Goal: Task Accomplishment & Management: Complete application form

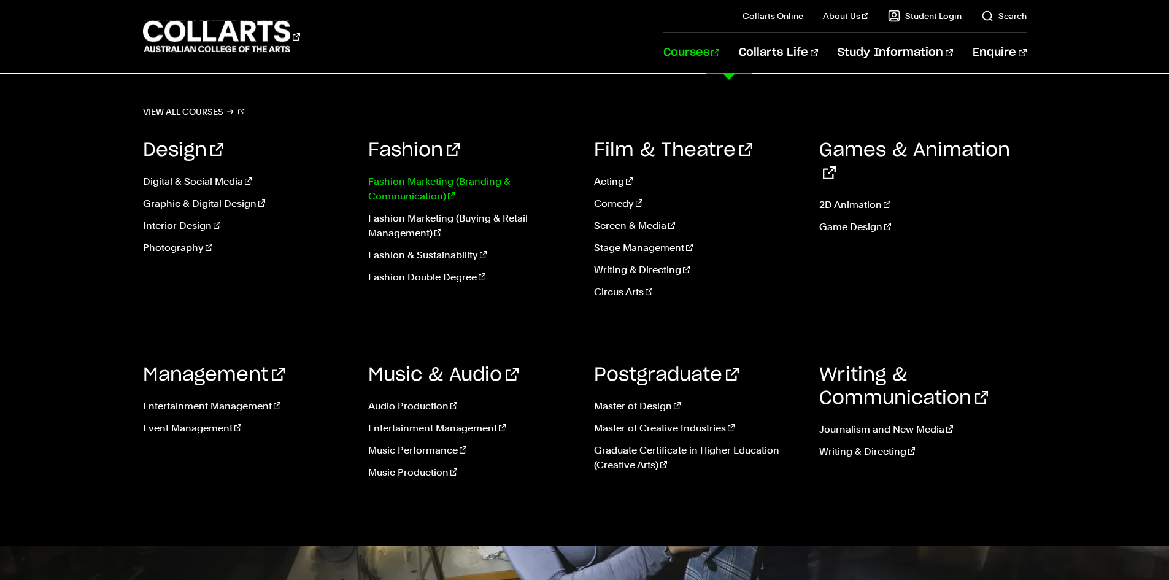
click at [424, 183] on link "Fashion Marketing (Branding & Communication)" at bounding box center [471, 188] width 207 height 29
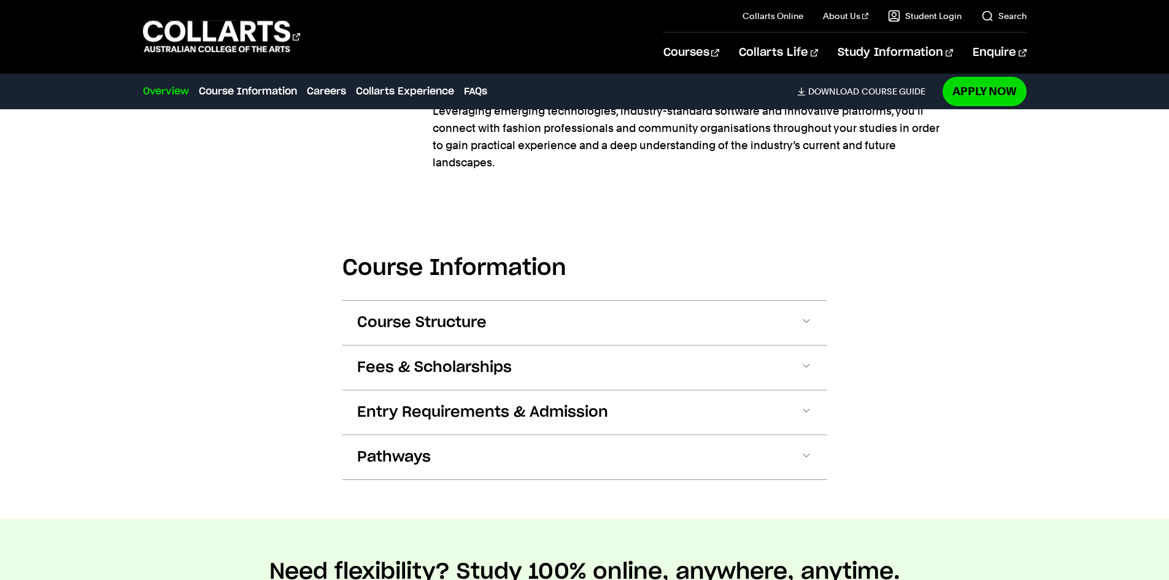
scroll to position [1227, 0]
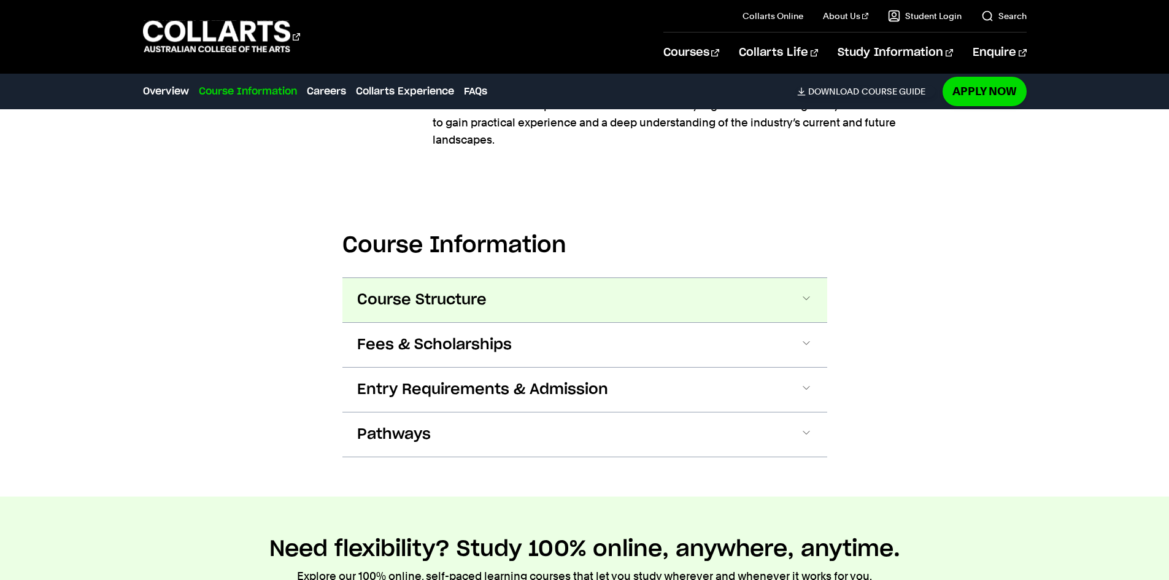
click at [814, 279] on button "Course Structure" at bounding box center [584, 300] width 485 height 44
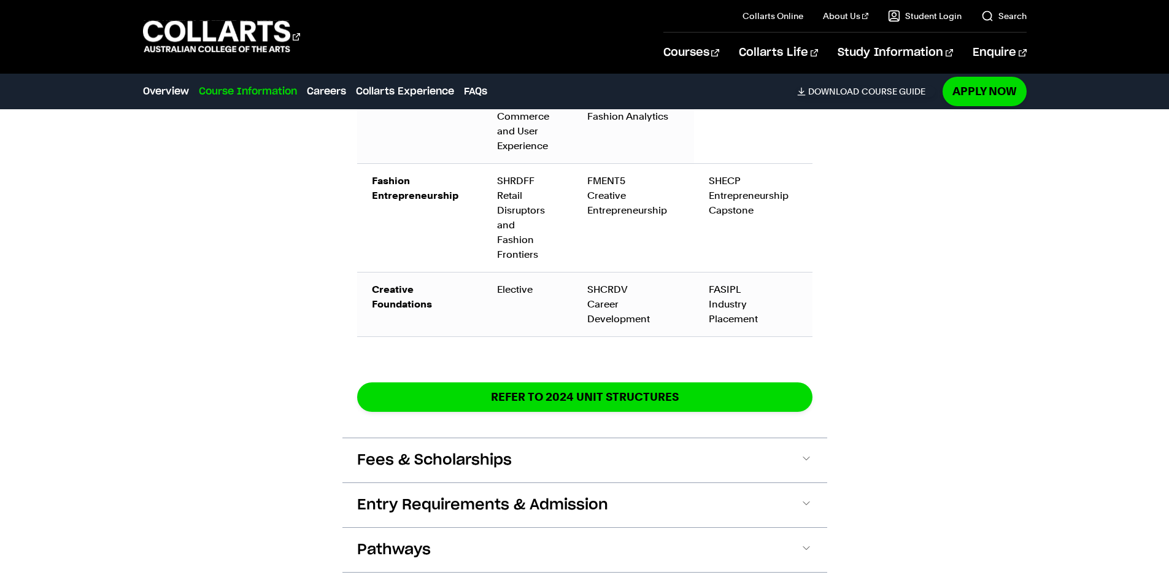
scroll to position [2298, 0]
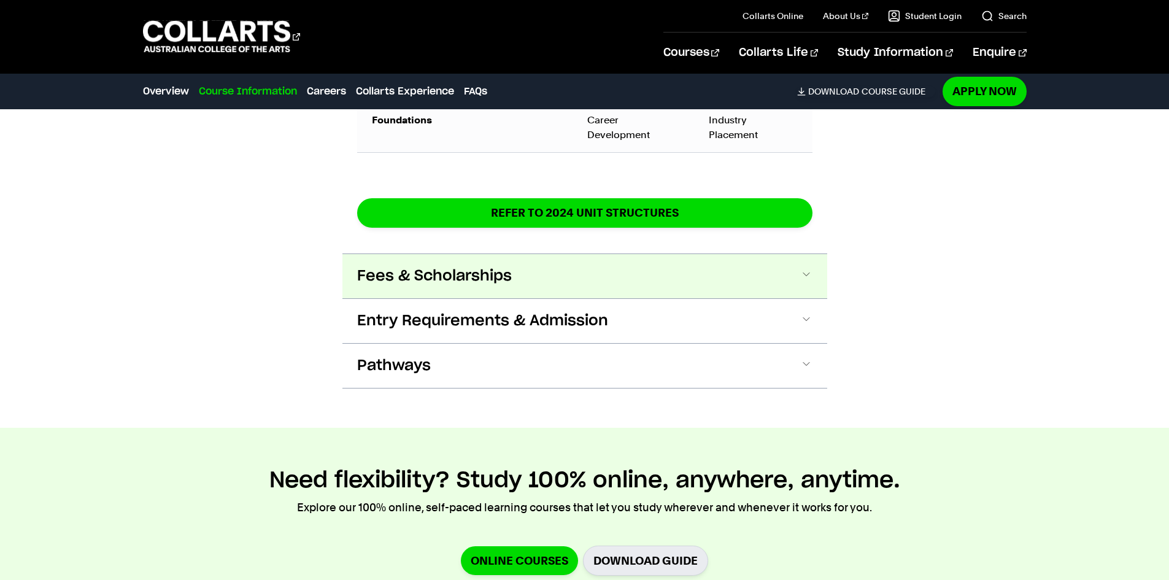
click at [791, 254] on button "Fees & Scholarships" at bounding box center [584, 276] width 485 height 44
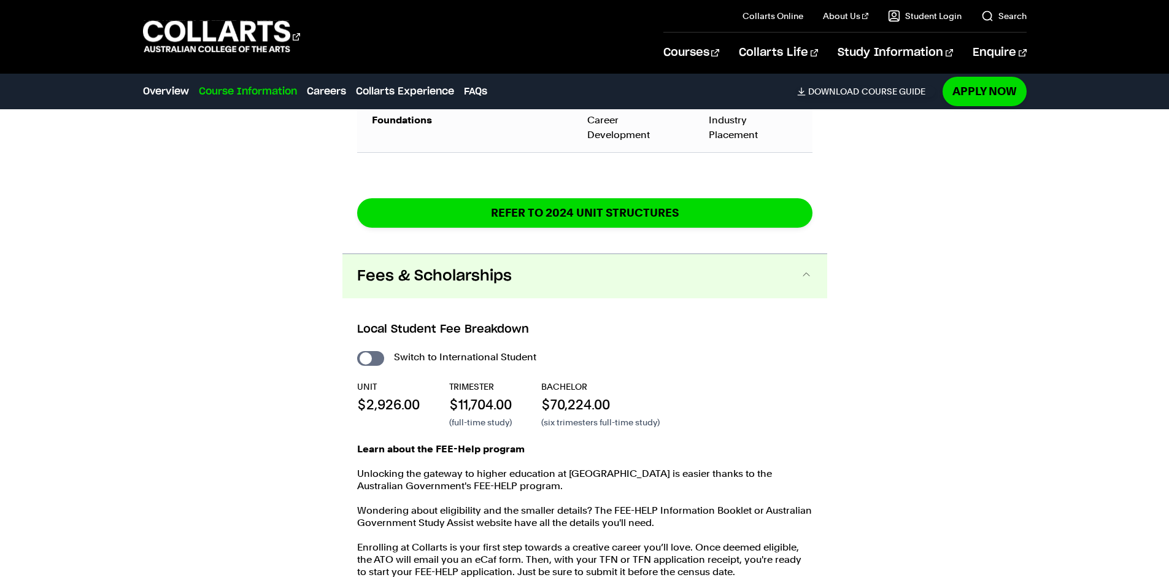
scroll to position [2410, 0]
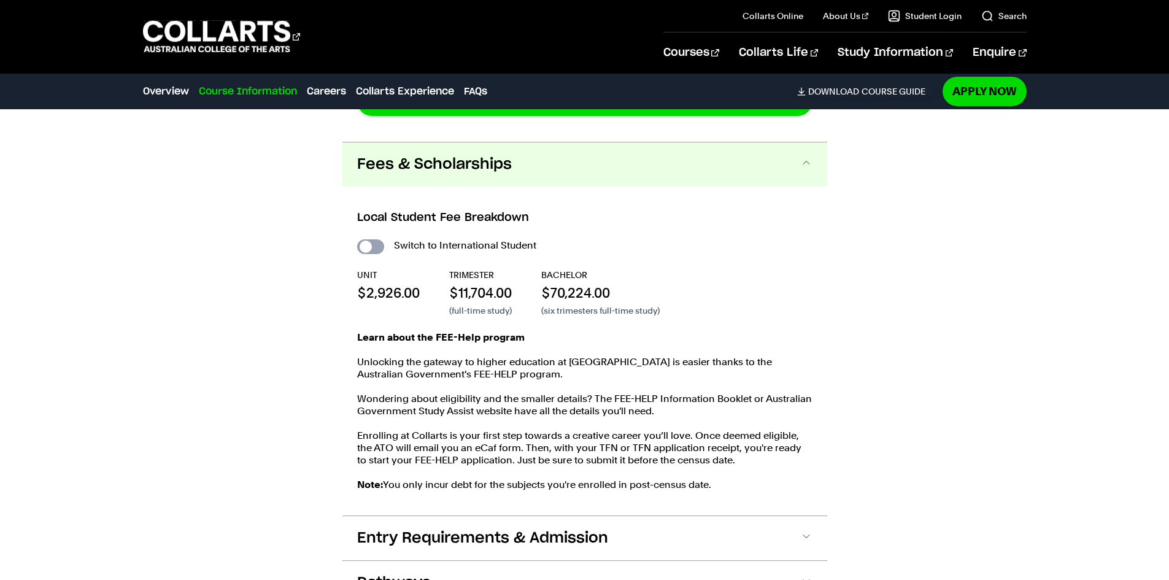
click at [373, 239] on input "International Student" at bounding box center [370, 246] width 27 height 15
checkbox input "true"
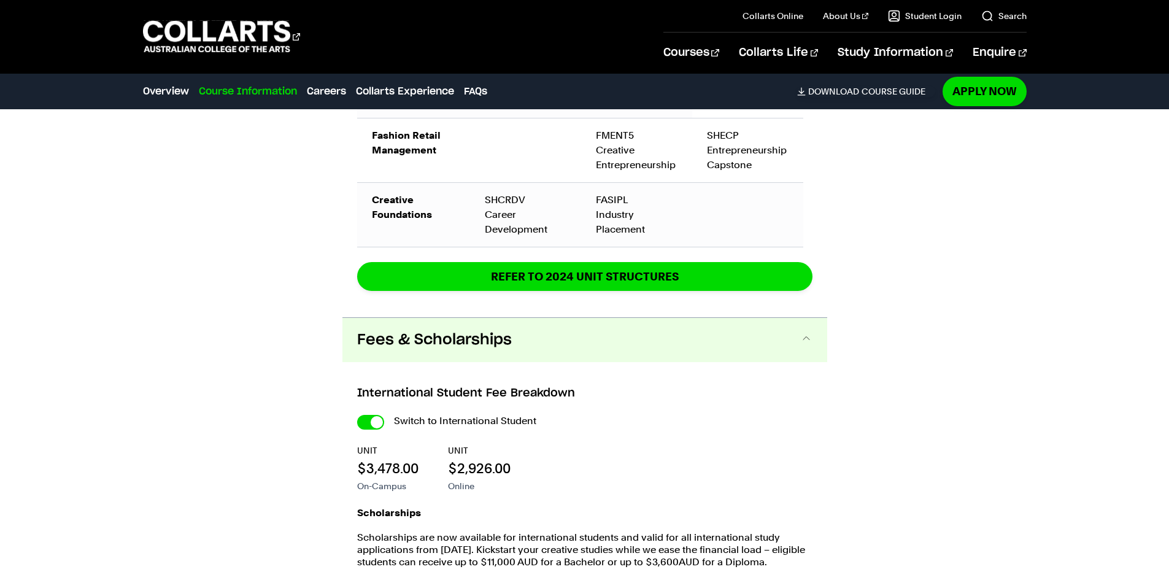
scroll to position [2655, 0]
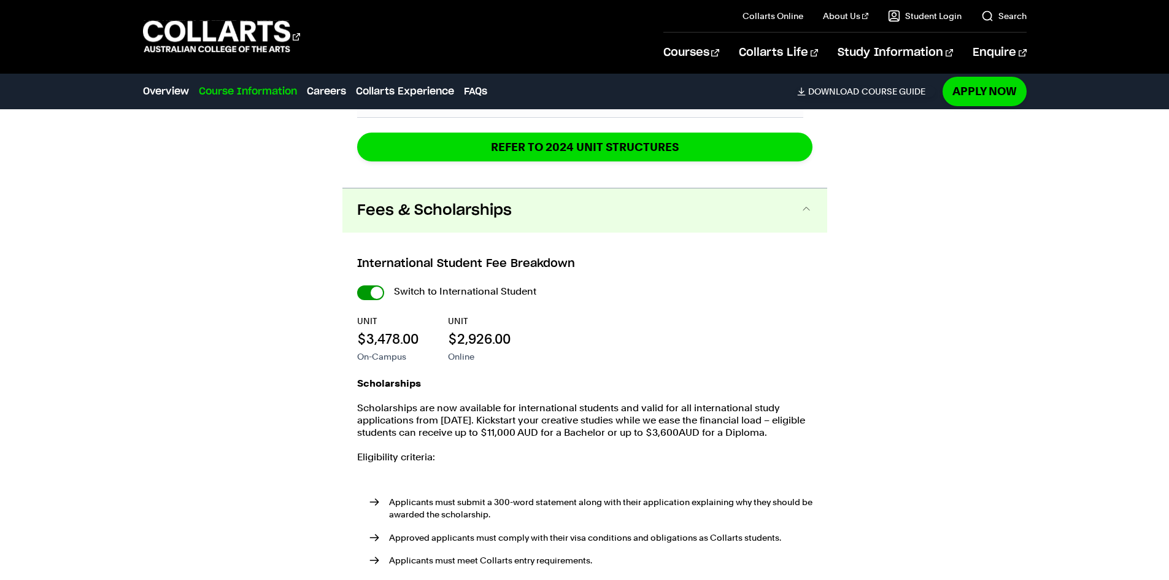
click at [376, 285] on input "International Student" at bounding box center [370, 292] width 27 height 15
checkbox input "false"
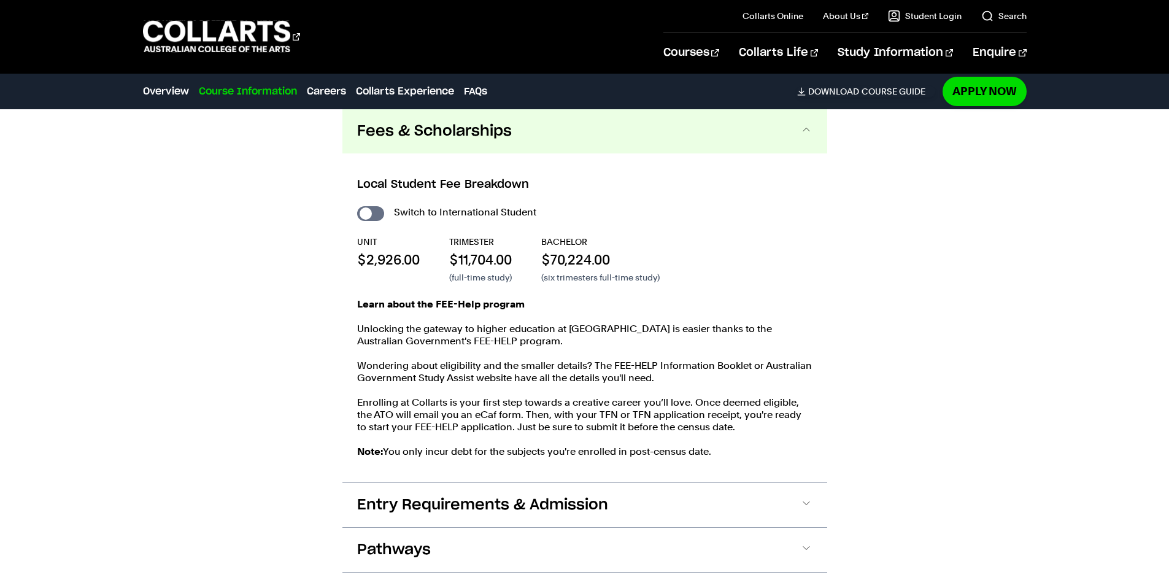
scroll to position [2471, 0]
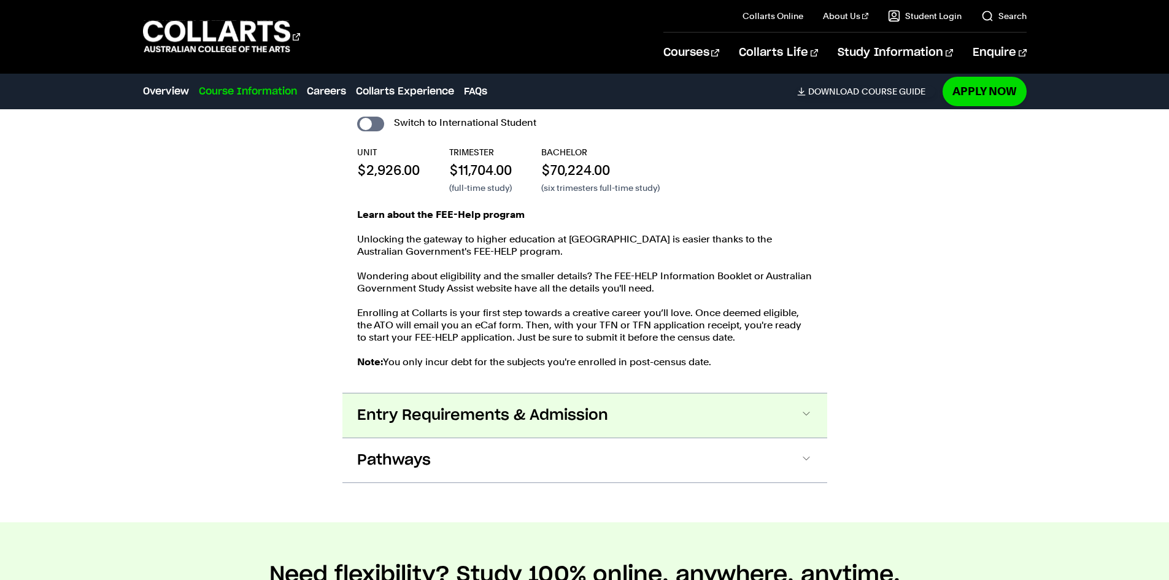
click at [811, 407] on span at bounding box center [806, 415] width 12 height 16
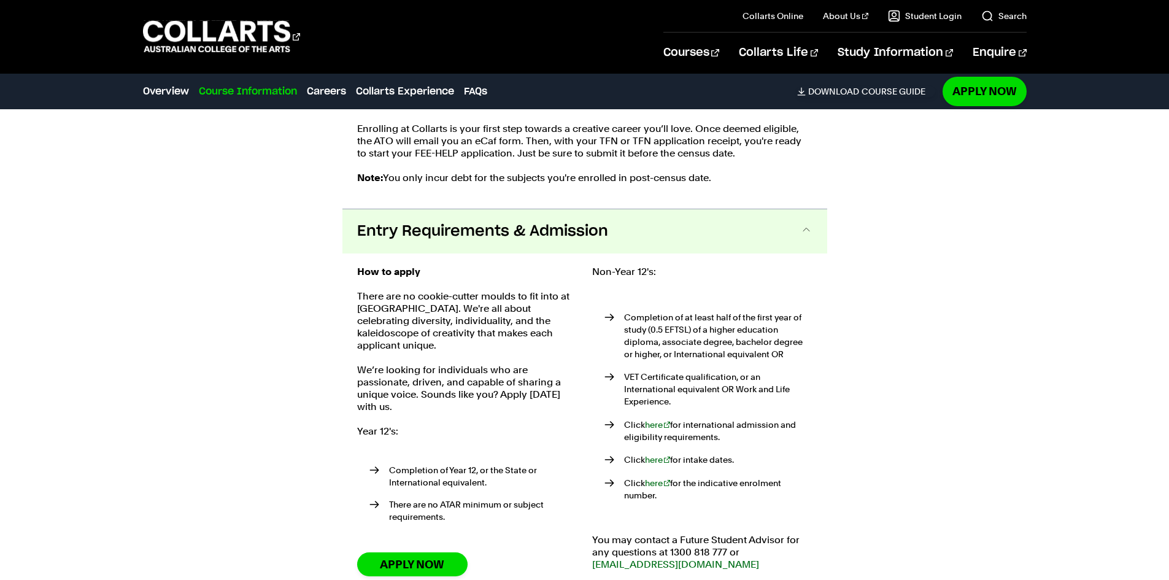
scroll to position [2783, 0]
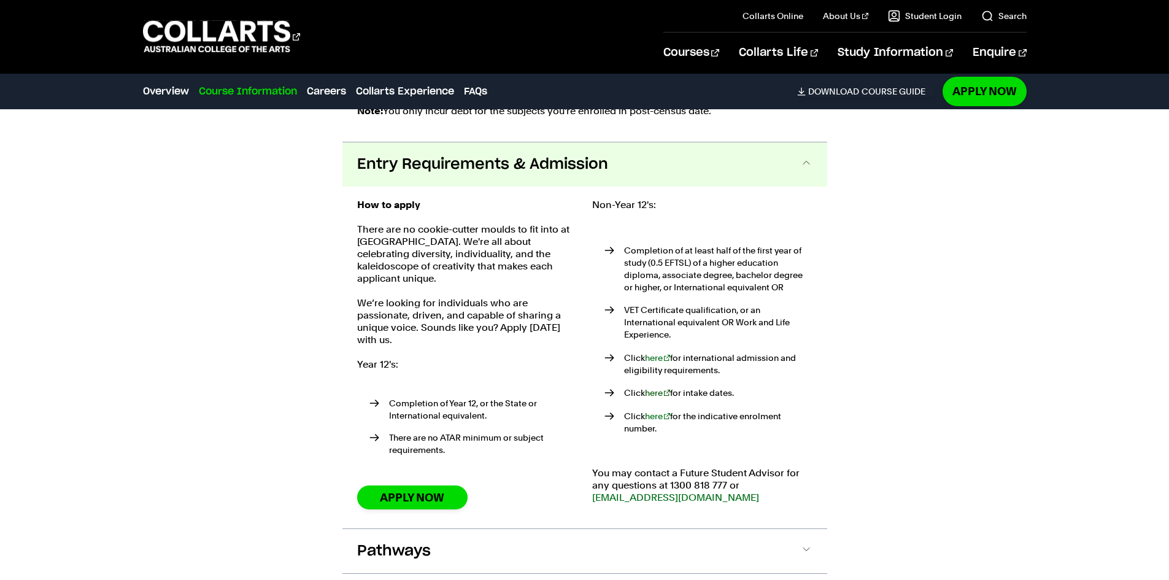
click at [655, 388] on link "here" at bounding box center [658, 393] width 26 height 10
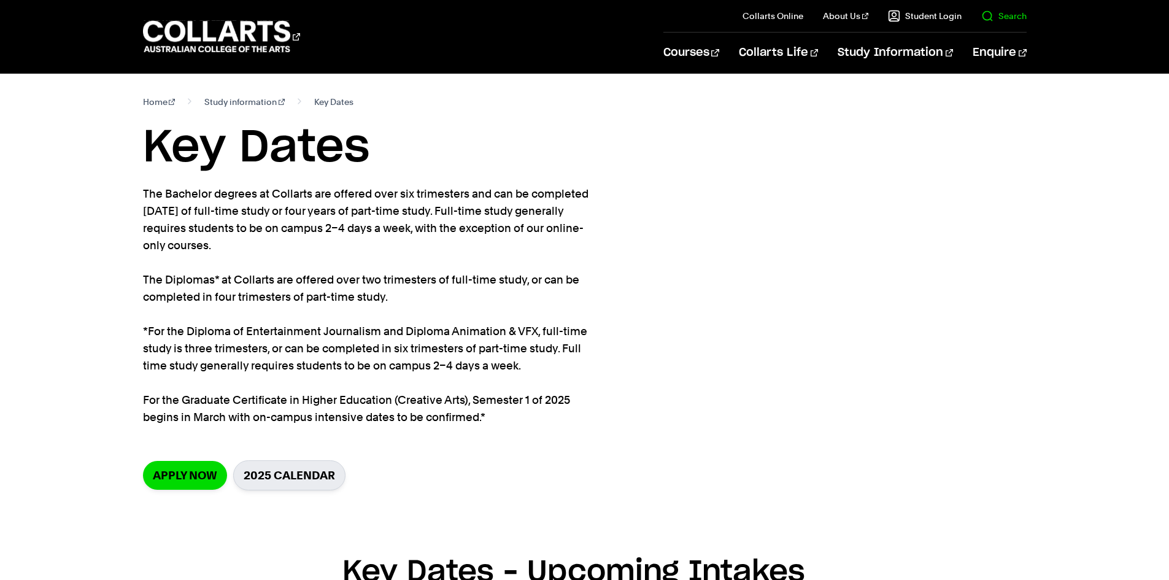
click at [1000, 10] on link "Search" at bounding box center [1003, 16] width 45 height 12
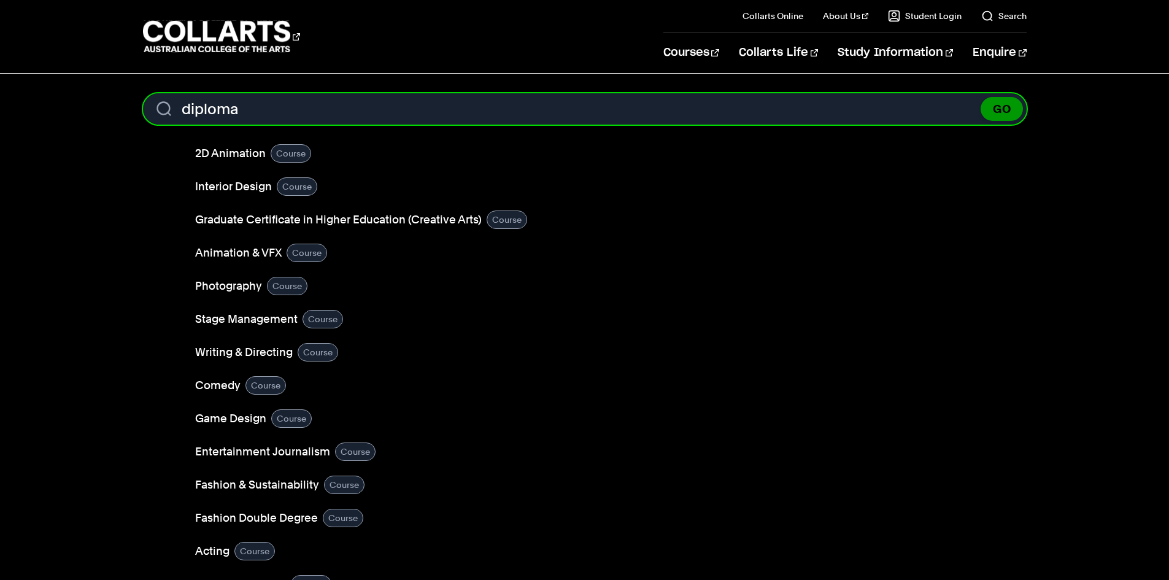
type input "diploma"
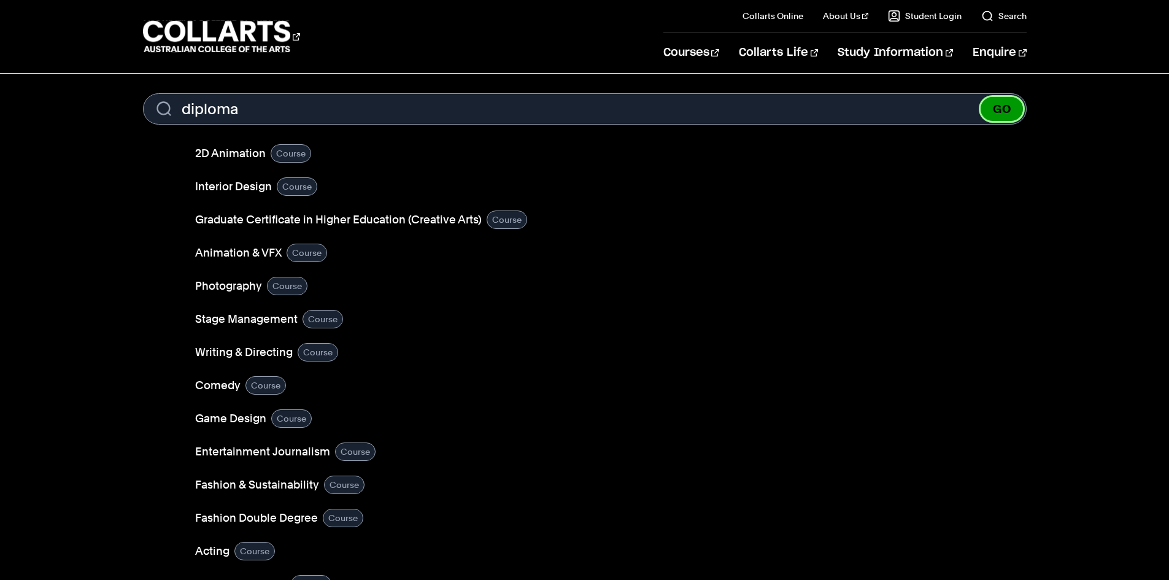
click at [1011, 108] on button "GO" at bounding box center [1002, 109] width 42 height 24
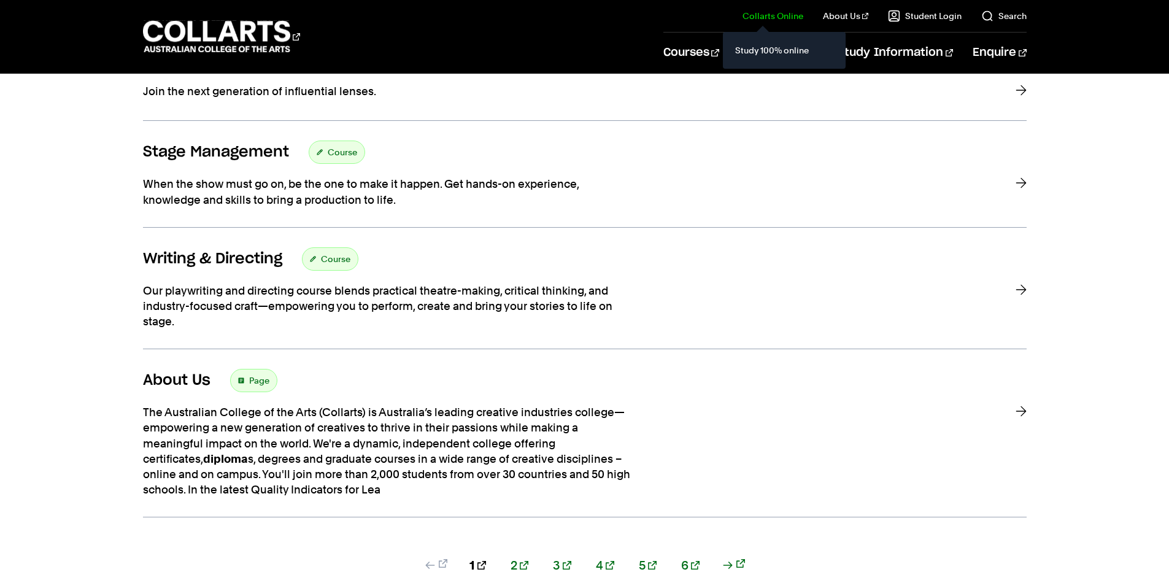
scroll to position [859, 0]
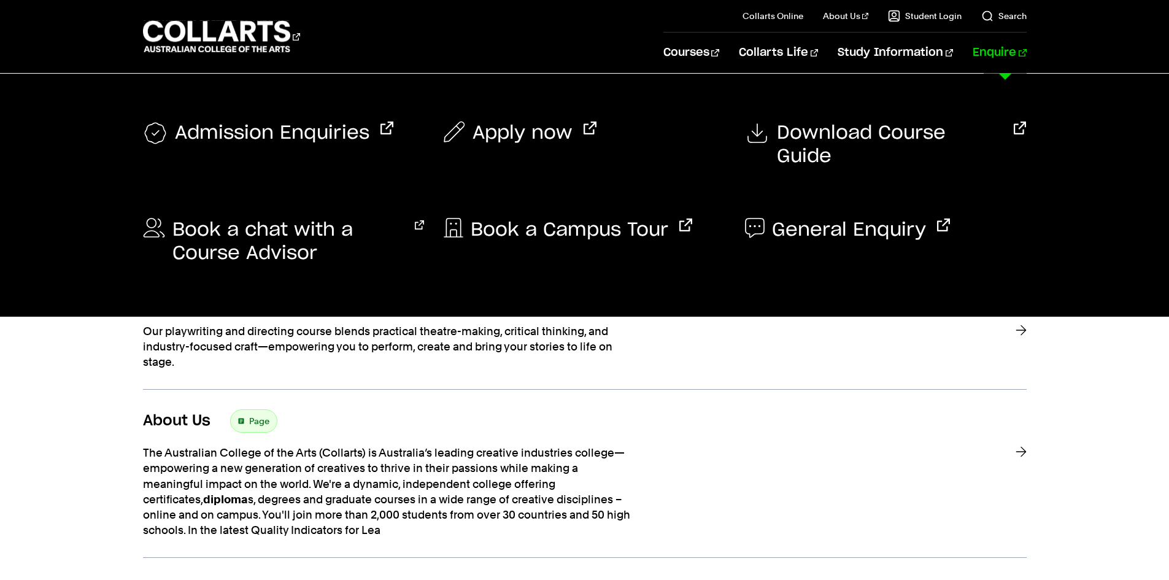
click at [999, 54] on link "Enquire" at bounding box center [999, 53] width 53 height 40
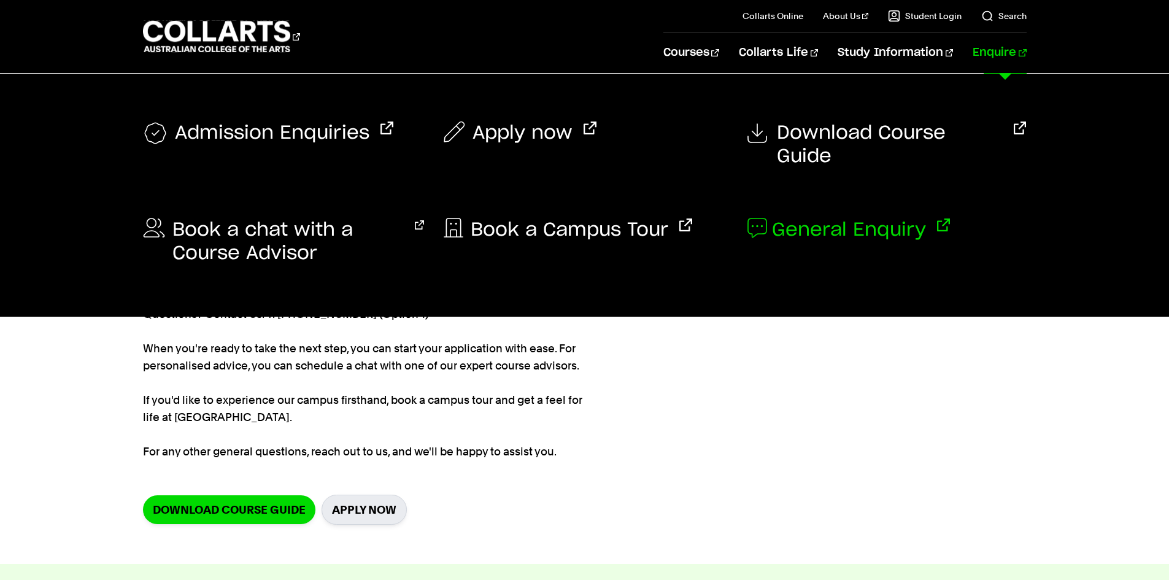
click at [846, 218] on span "General Enquiry" at bounding box center [849, 229] width 154 height 23
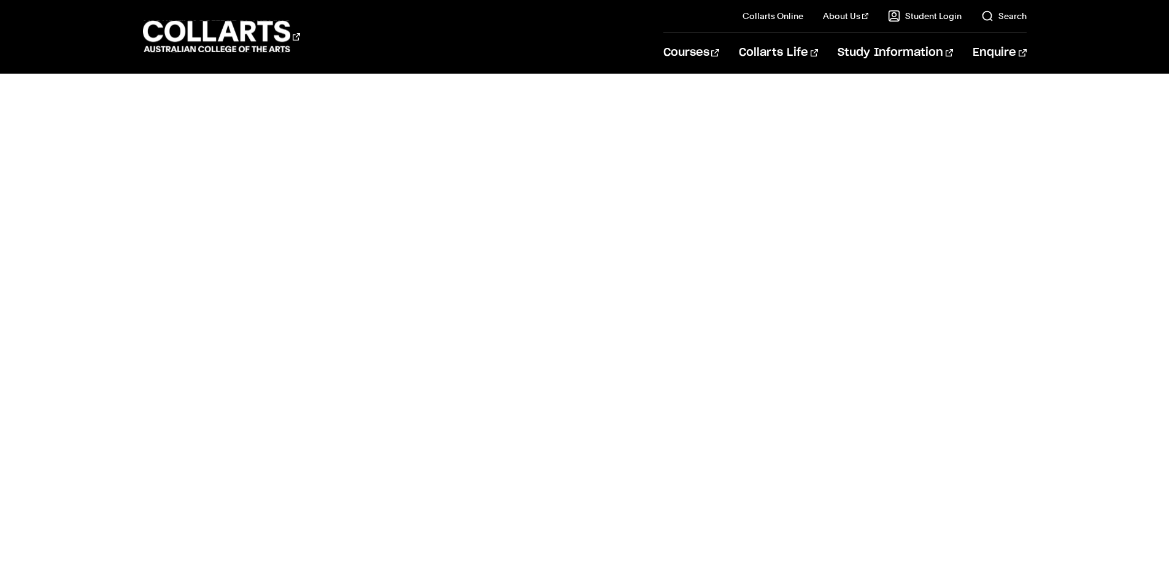
scroll to position [614, 0]
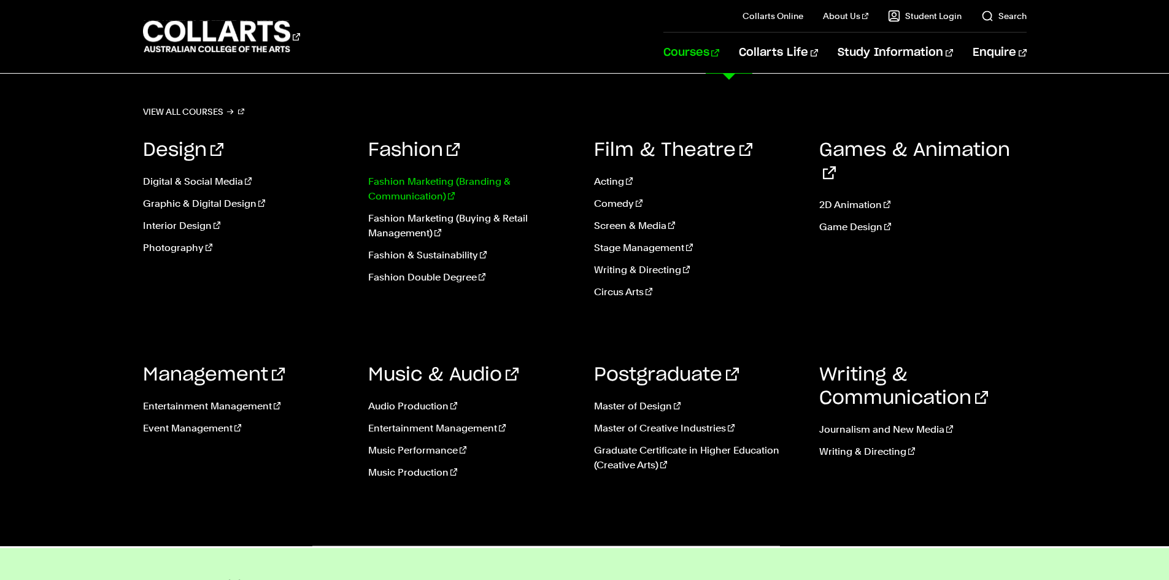
click at [462, 184] on link "Fashion Marketing (Branding & Communication)" at bounding box center [471, 188] width 207 height 29
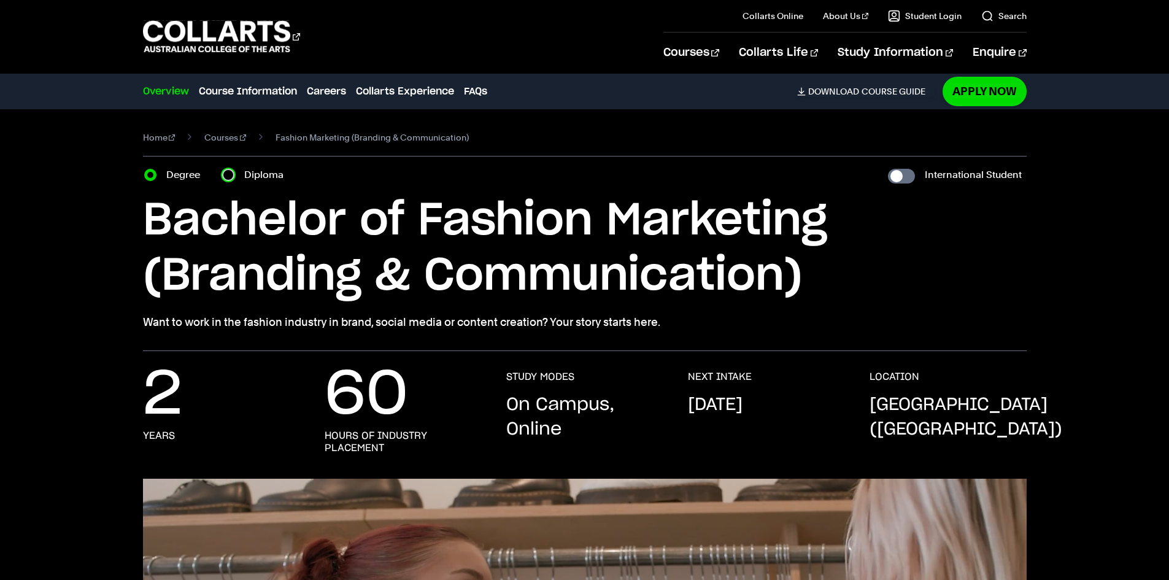
click at [229, 172] on input "Diploma" at bounding box center [228, 175] width 12 height 12
radio input "true"
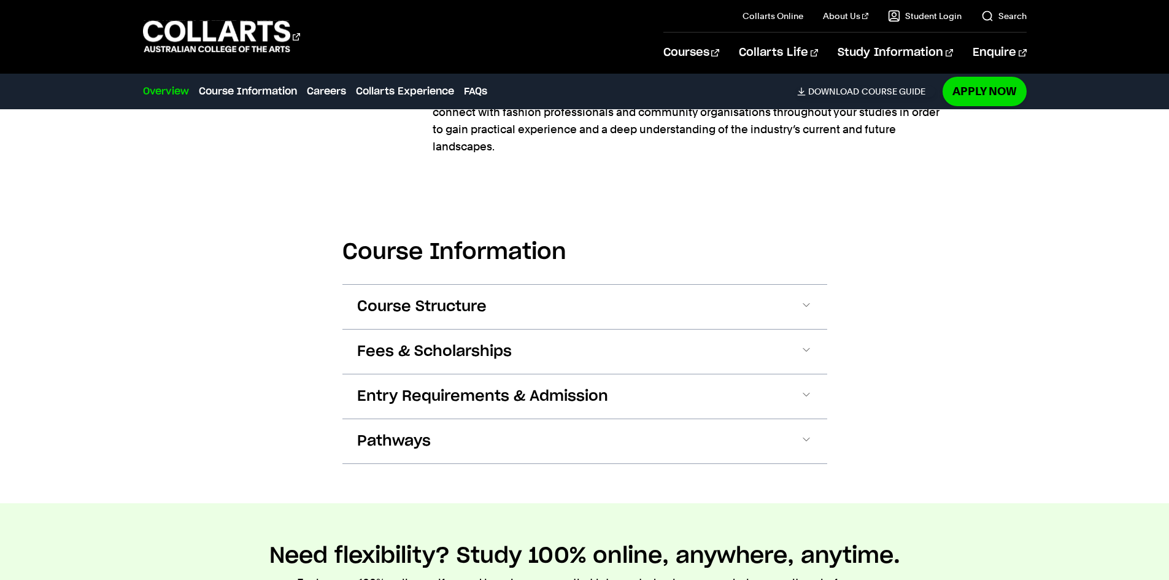
scroll to position [1166, 0]
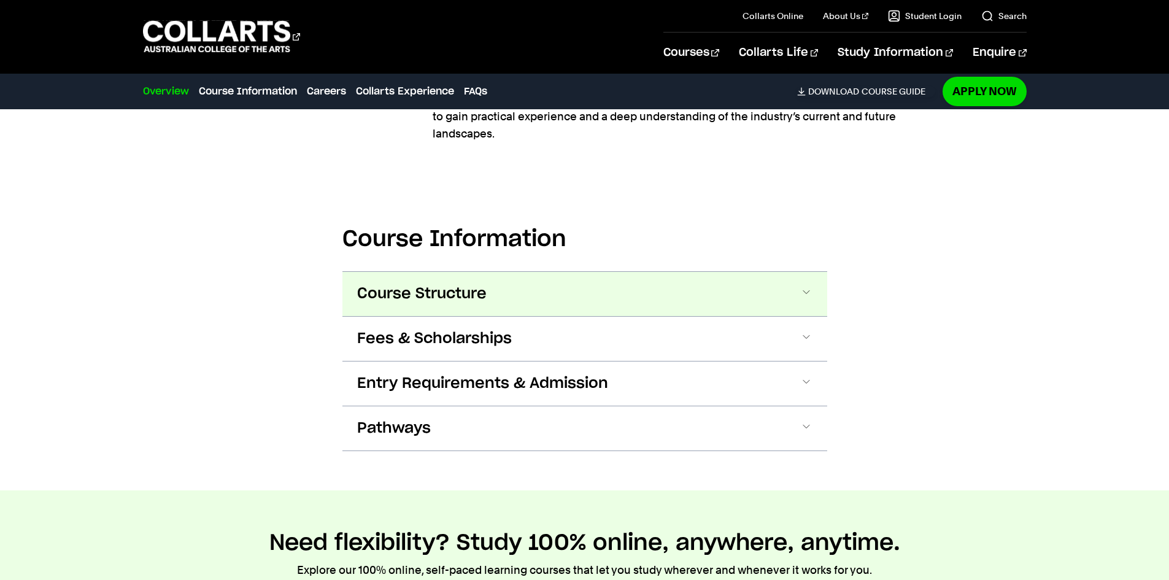
click at [807, 287] on button "Course Structure" at bounding box center [584, 294] width 485 height 44
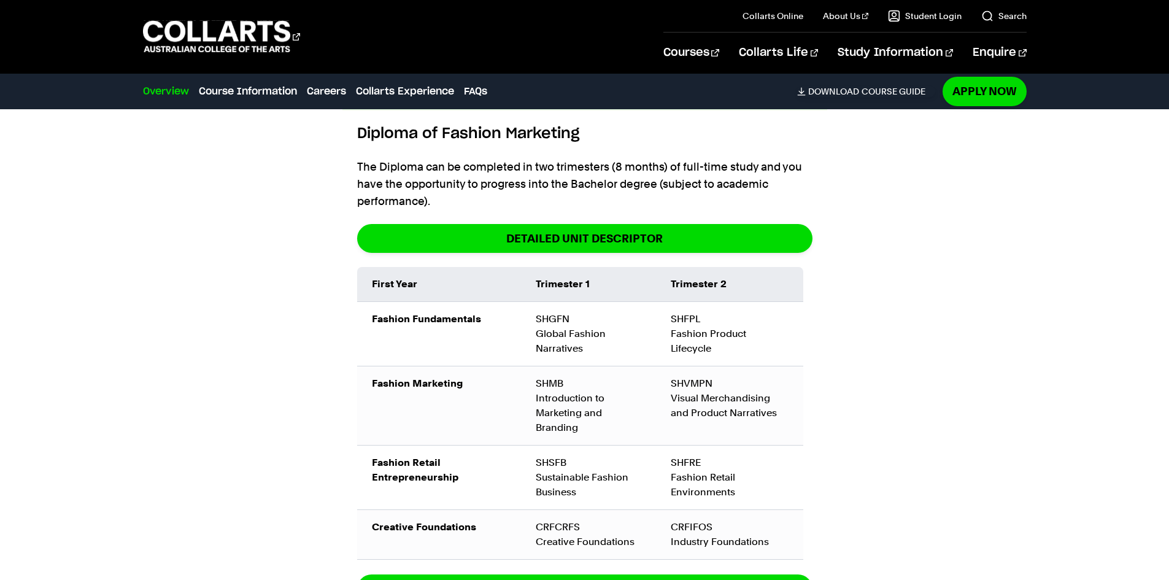
scroll to position [1433, 0]
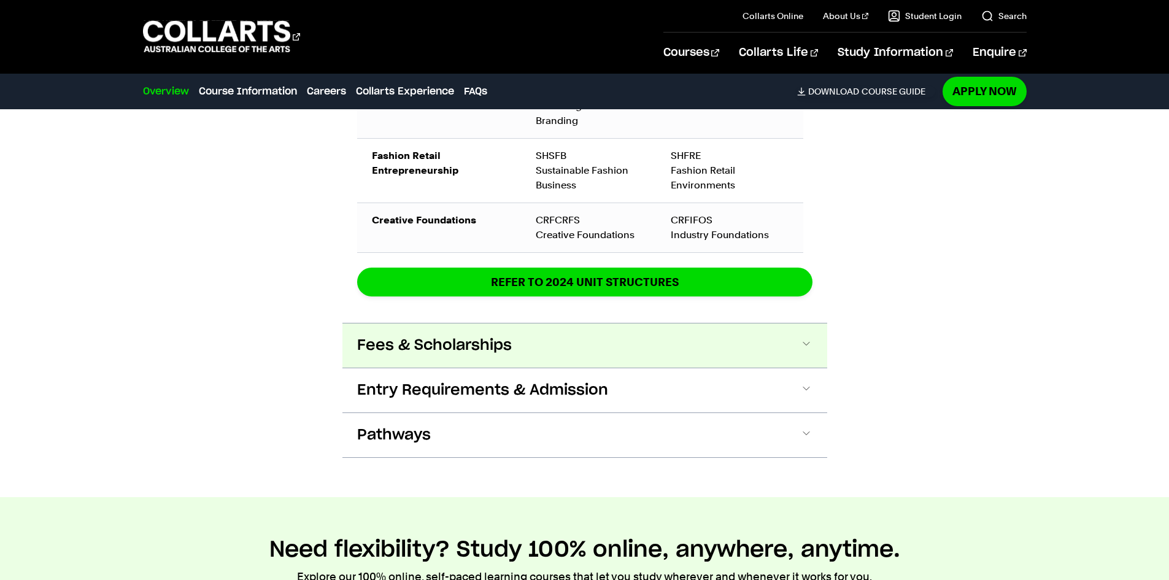
click at [818, 326] on button "Fees & Scholarships" at bounding box center [584, 345] width 485 height 44
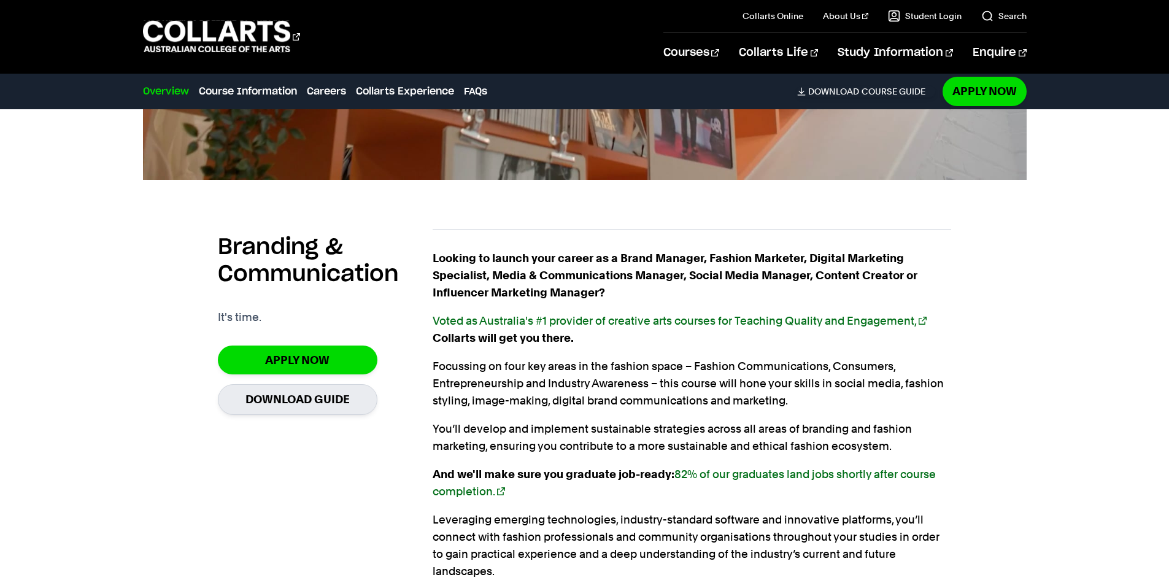
scroll to position [708, 0]
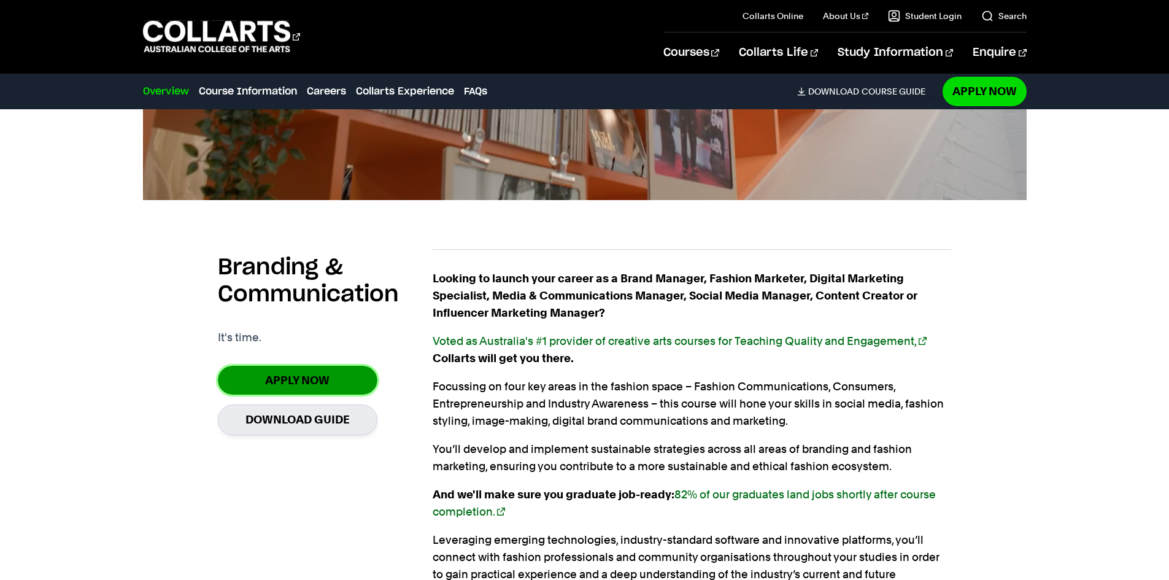
click at [303, 379] on link "Apply Now" at bounding box center [298, 380] width 160 height 29
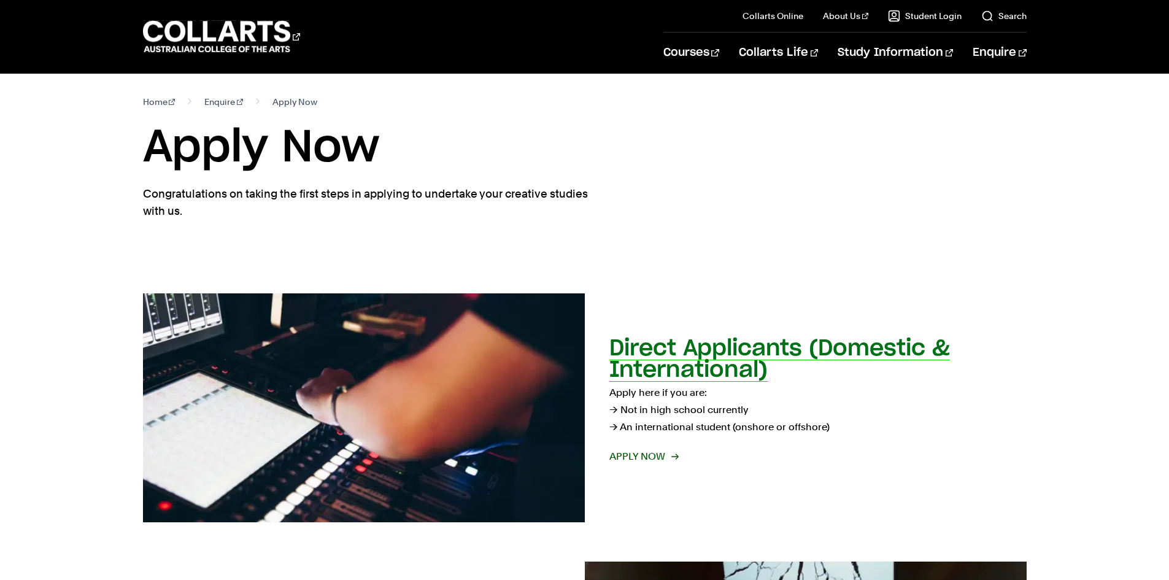
click at [640, 457] on span "Apply now" at bounding box center [643, 456] width 68 height 17
